Goal: Task Accomplishment & Management: Complete application form

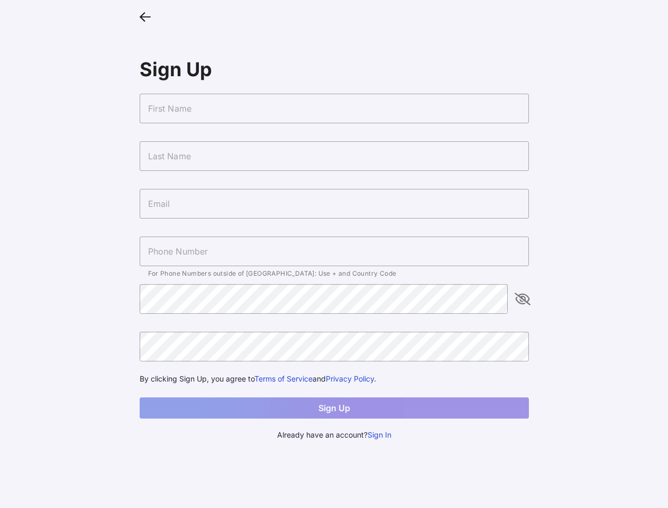
click at [145, 16] on icon at bounding box center [145, 15] width 11 height 15
click at [334, 108] on input "text" at bounding box center [334, 109] width 389 height 30
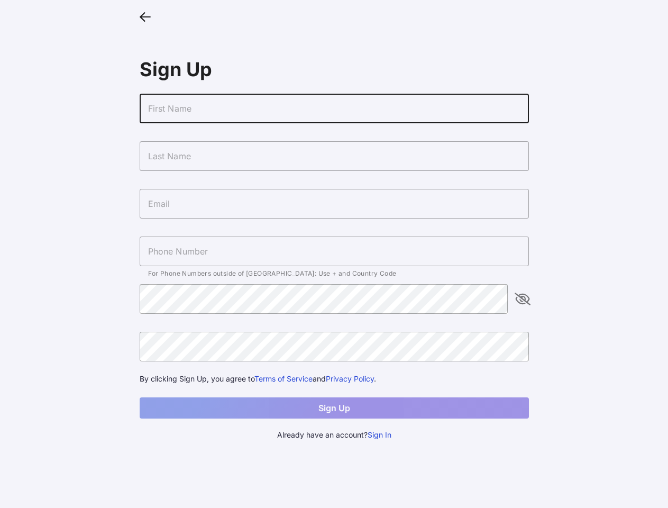
click at [334, 156] on input "text" at bounding box center [334, 156] width 389 height 30
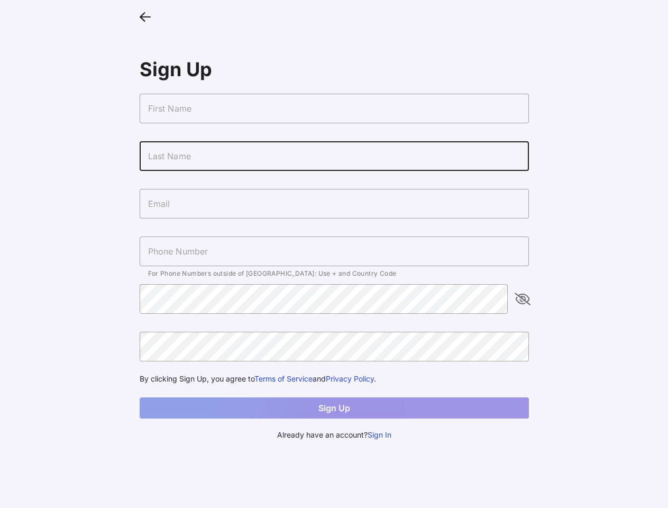
click at [334, 204] on input "text" at bounding box center [334, 204] width 389 height 30
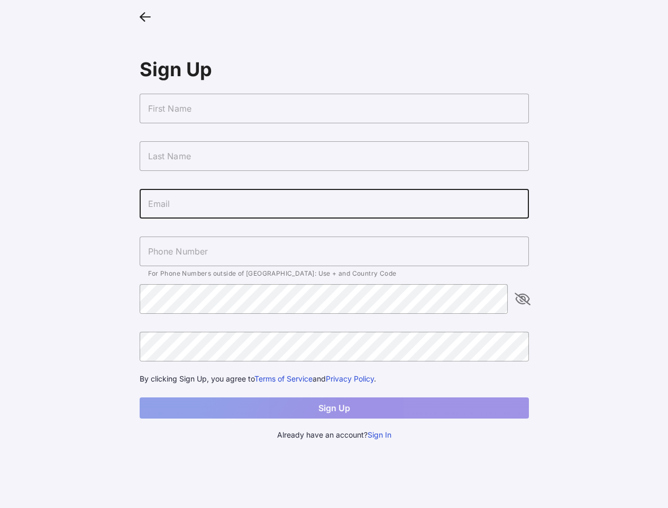
click at [334, 251] on input "text" at bounding box center [334, 251] width 389 height 30
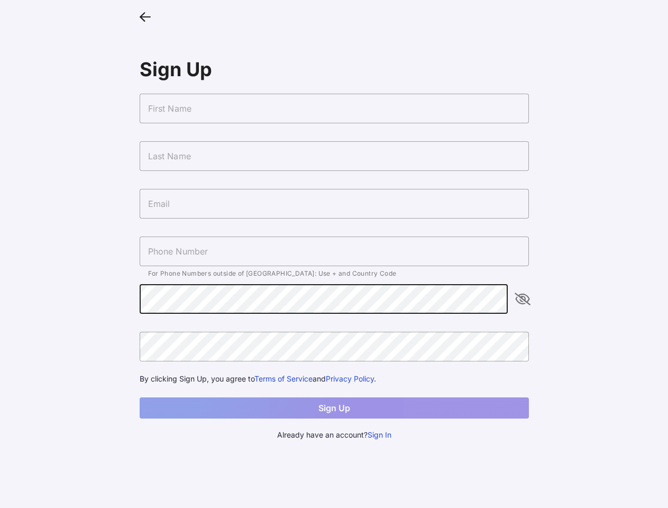
click at [523, 299] on icon "appended action" at bounding box center [522, 298] width 13 height 13
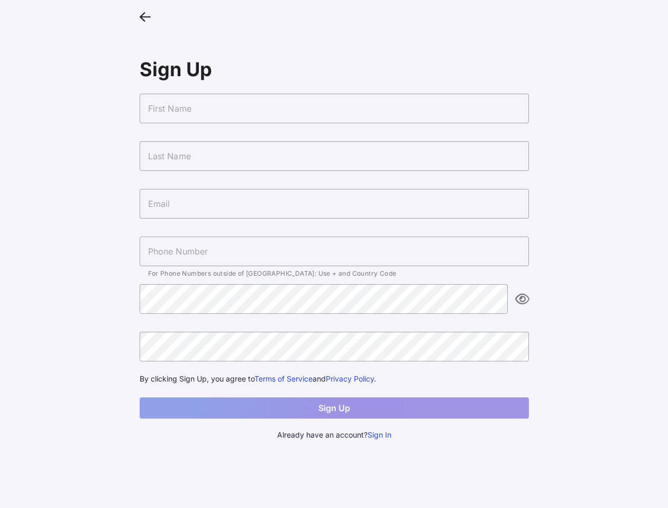
click at [380, 435] on button "Sign In" at bounding box center [380, 435] width 24 height 12
